Goal: Task Accomplishment & Management: Complete application form

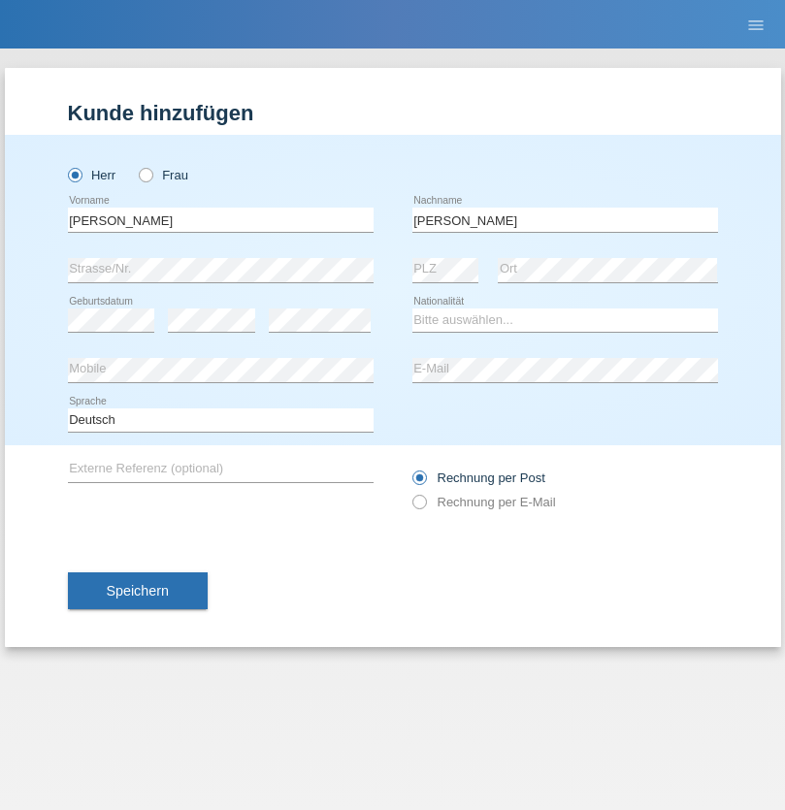
type input "[PERSON_NAME]"
select select "ES"
select select "C"
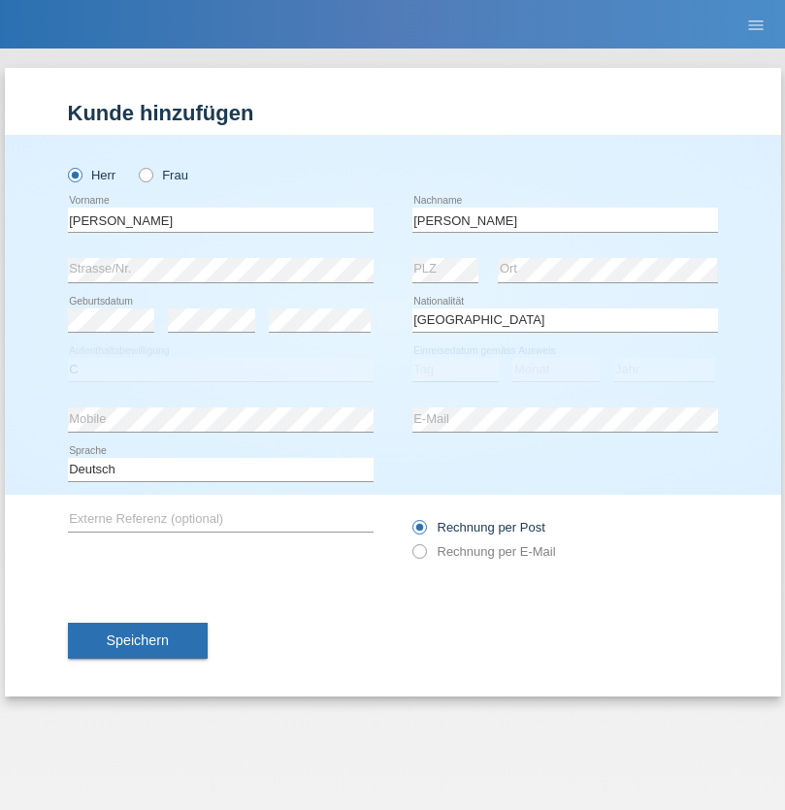
select select "25"
select select "03"
select select "2021"
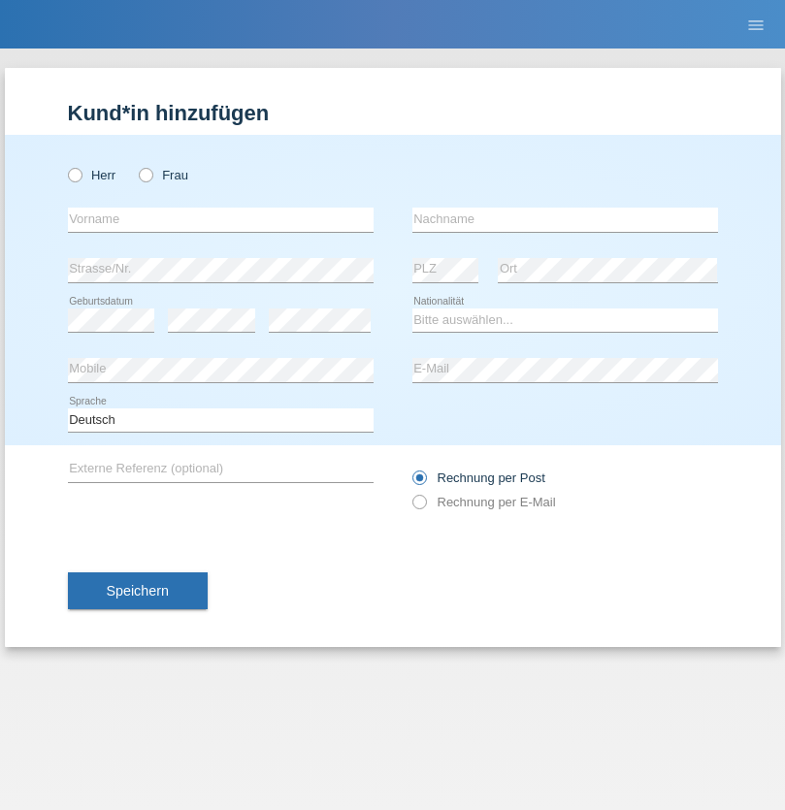
radio input "true"
click at [220, 219] on input "text" at bounding box center [221, 220] width 306 height 24
type input "firat"
click at [564, 219] on input "text" at bounding box center [565, 220] width 306 height 24
type input "kara"
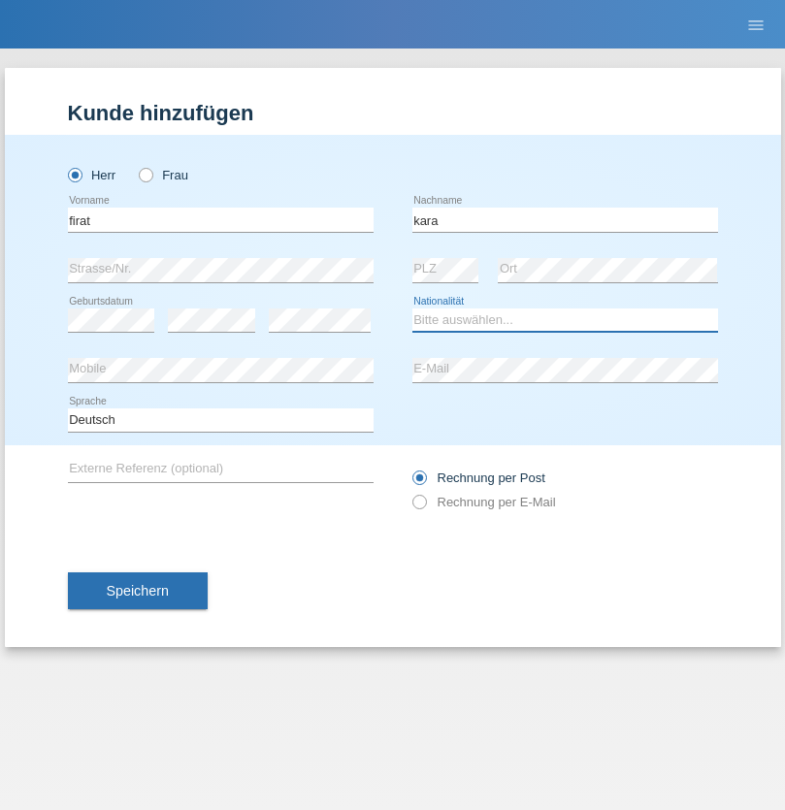
select select "CH"
